Goal: Check status: Check status

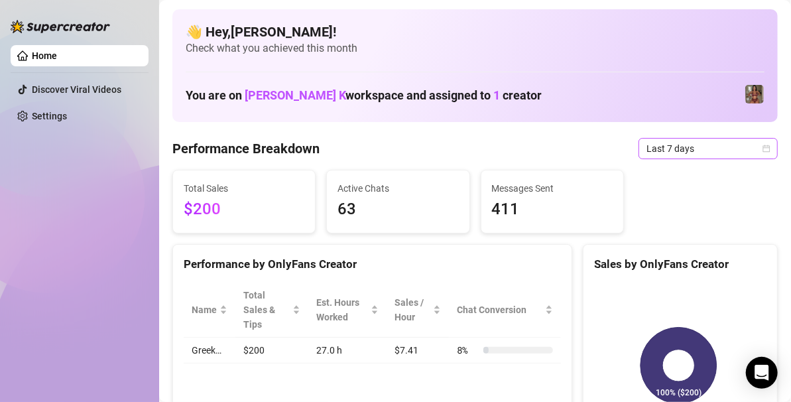
click at [670, 143] on span "Last 7 days" at bounding box center [708, 149] width 123 height 20
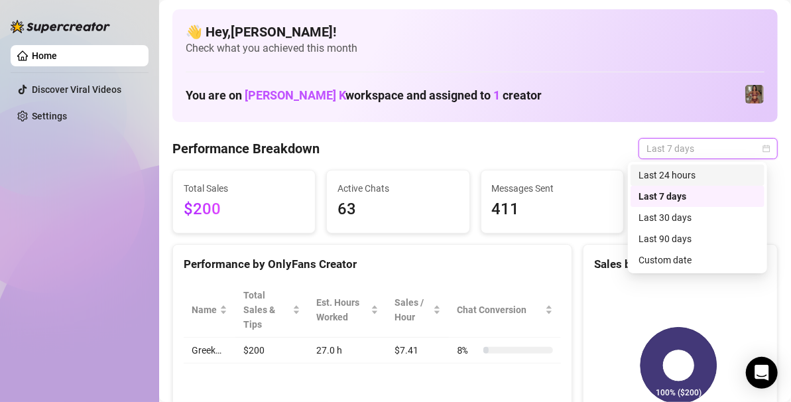
click at [672, 178] on div "Last 24 hours" at bounding box center [698, 175] width 118 height 15
click at [713, 154] on span "Last 24 hours" at bounding box center [708, 149] width 123 height 20
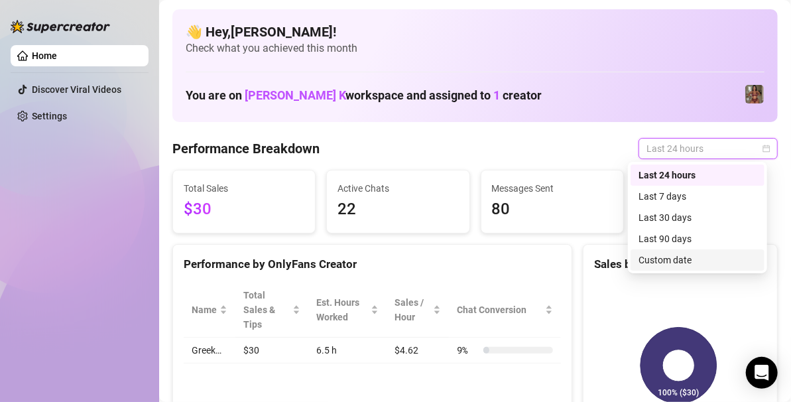
click at [652, 261] on div "Custom date" at bounding box center [698, 260] width 118 height 15
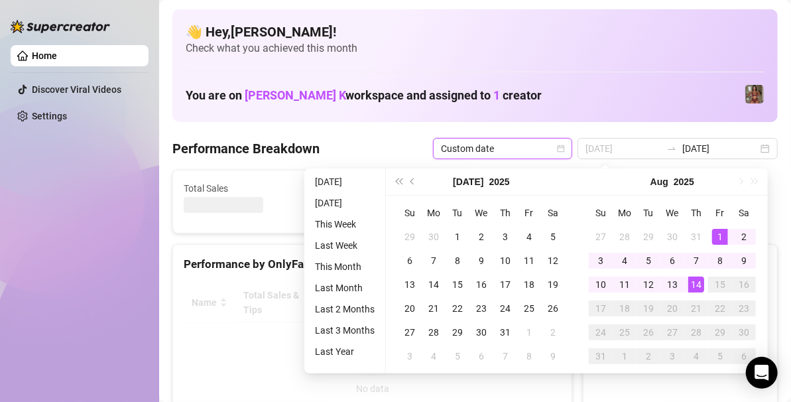
click at [719, 233] on div "1" at bounding box center [720, 237] width 16 height 16
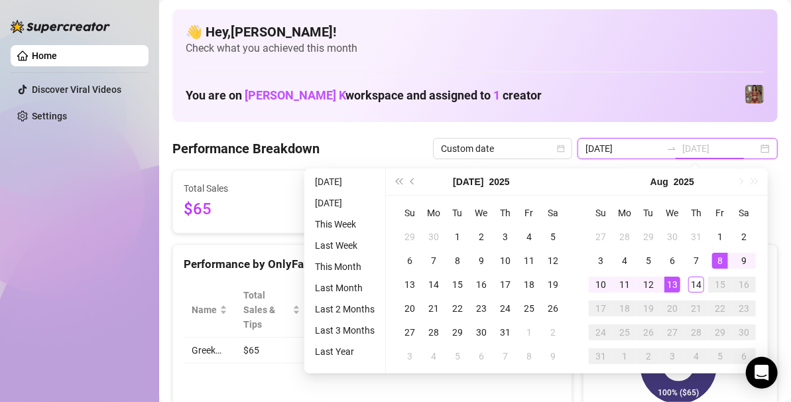
type input "[DATE]"
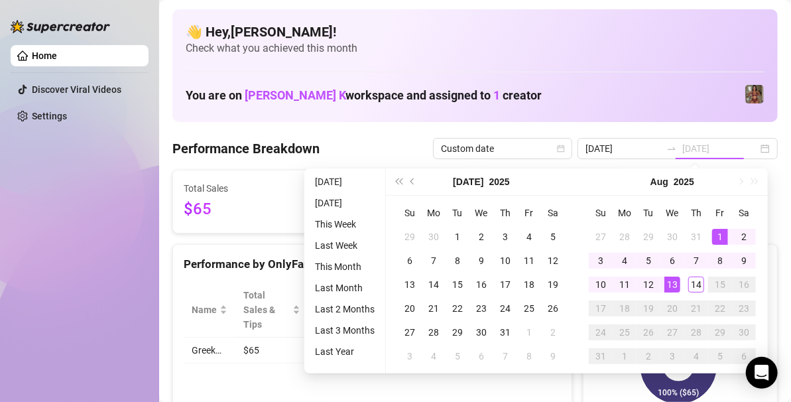
click at [721, 233] on div "1" at bounding box center [720, 237] width 16 height 16
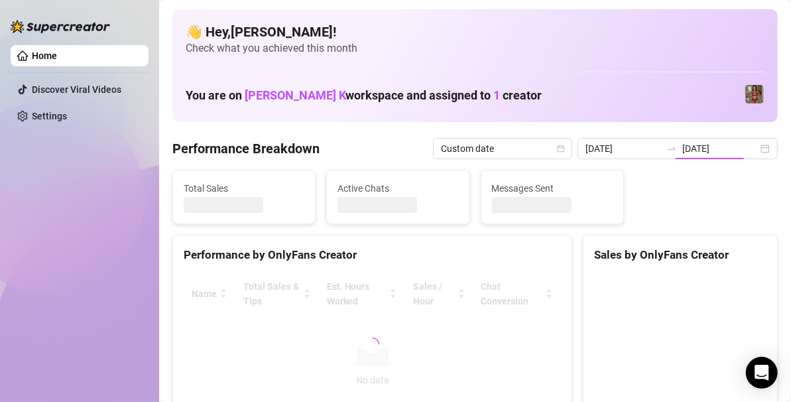
type input "[DATE]"
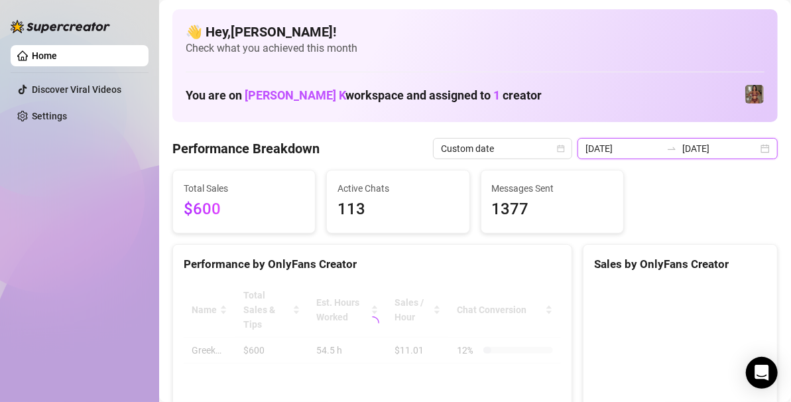
click at [731, 149] on input "[DATE]" at bounding box center [720, 148] width 76 height 15
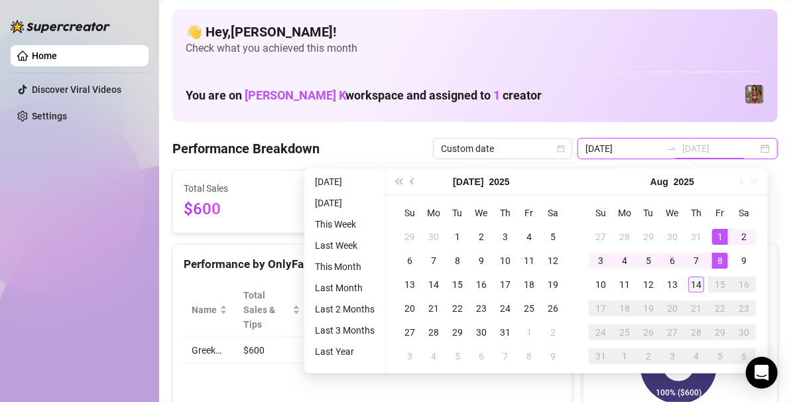
type input "[DATE]"
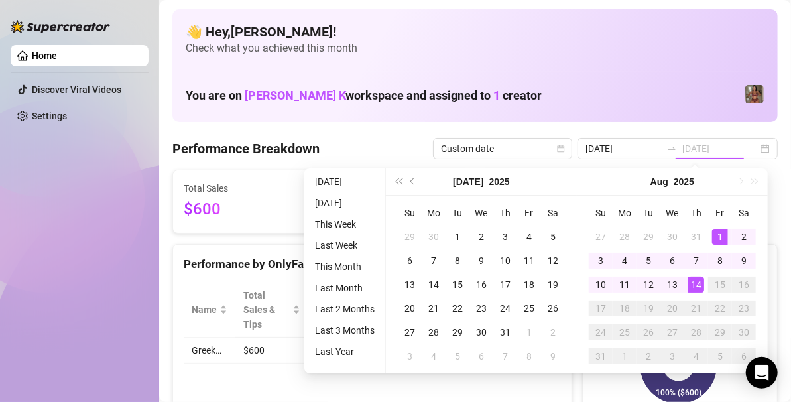
click at [689, 288] on div "14" at bounding box center [696, 285] width 16 height 16
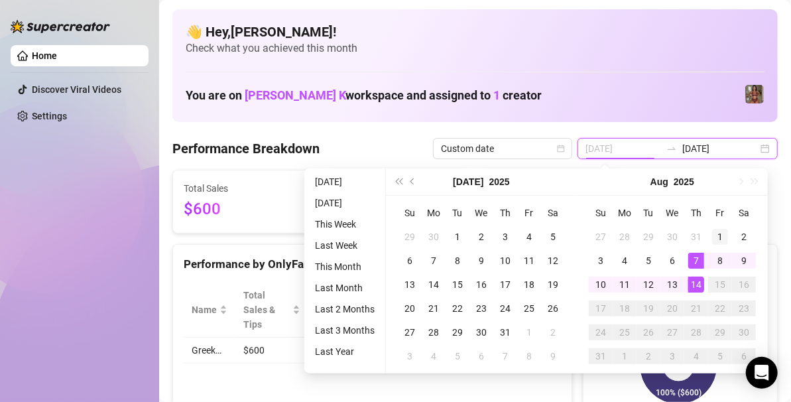
type input "[DATE]"
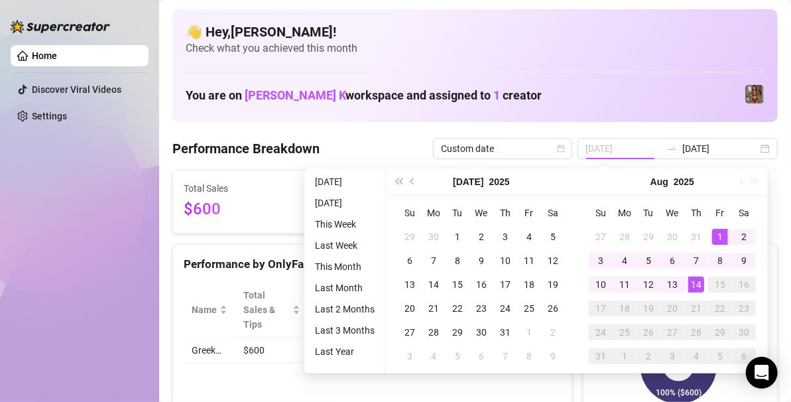
click at [719, 232] on div "1" at bounding box center [720, 237] width 16 height 16
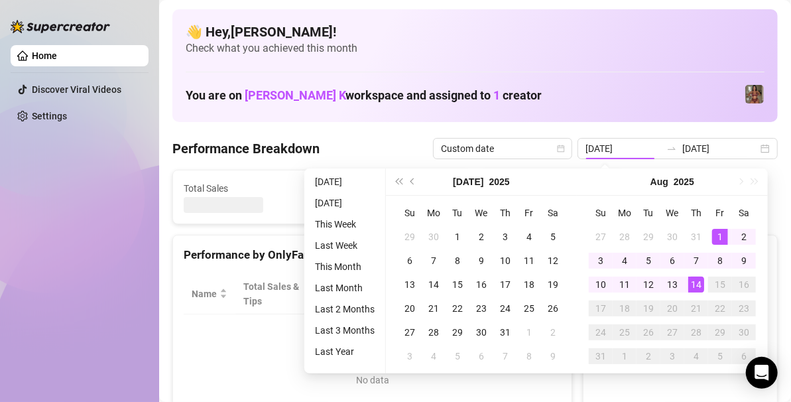
type input "[DATE]"
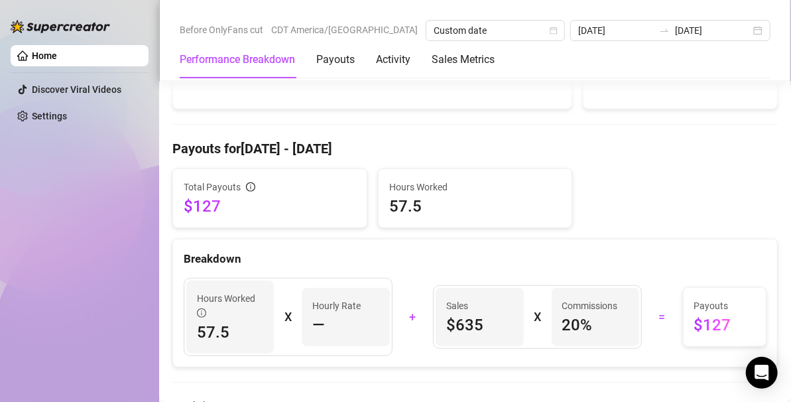
scroll to position [351, 0]
